Goal: Navigation & Orientation: Find specific page/section

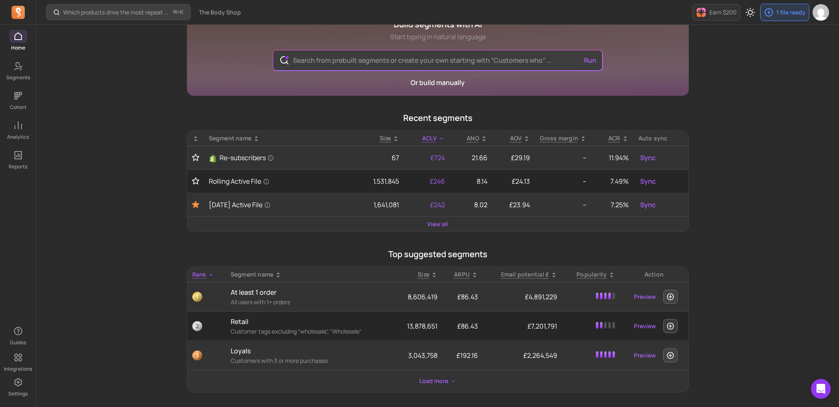
scroll to position [92, 0]
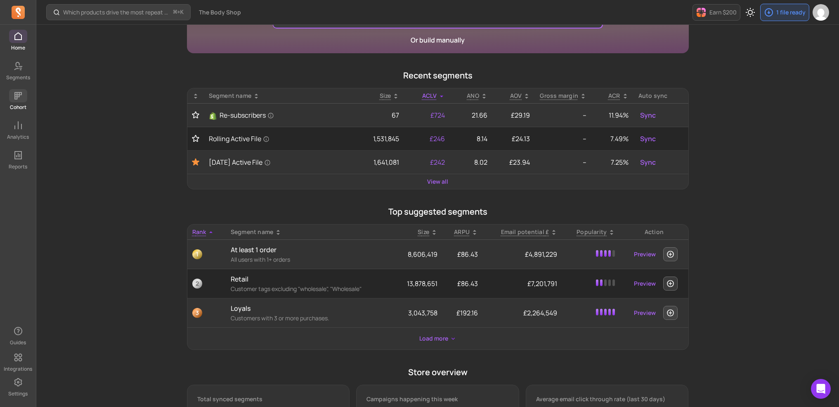
click at [21, 97] on icon at bounding box center [18, 96] width 10 height 10
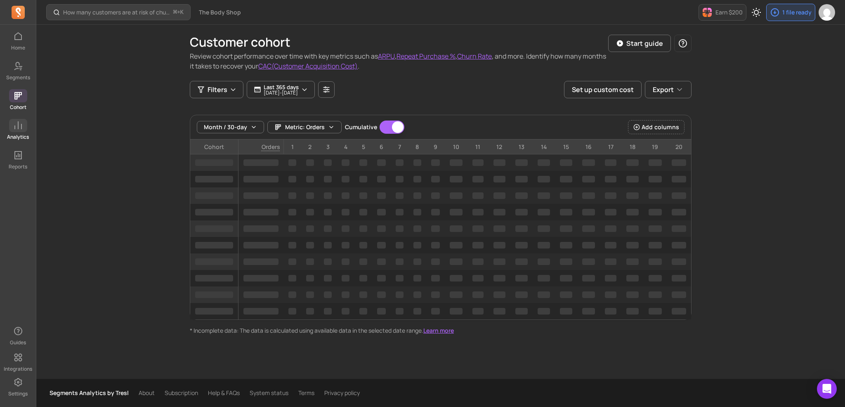
click at [21, 123] on icon at bounding box center [18, 126] width 10 height 10
